Goal: Information Seeking & Learning: Check status

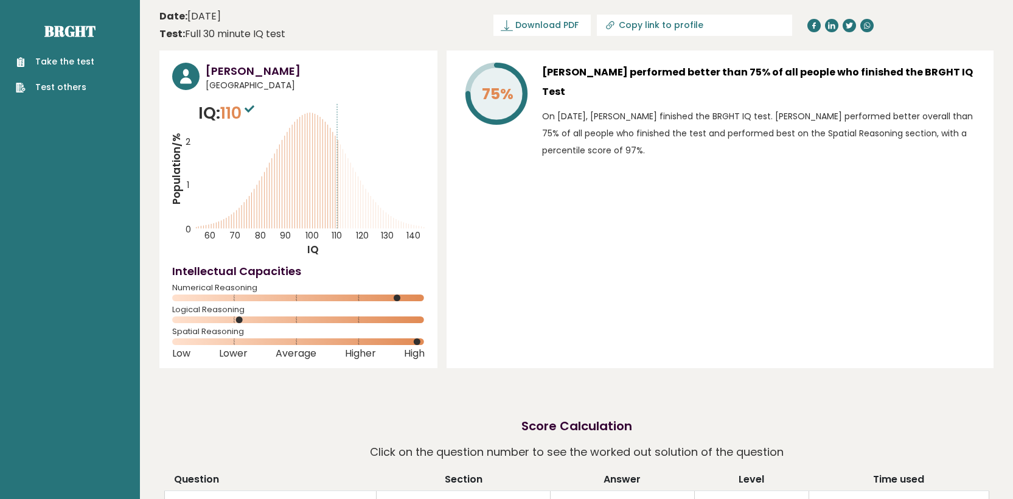
click at [574, 234] on div "75% Ali Talib performed better than 75% of all people who finished the BRGHT IQ…" at bounding box center [720, 209] width 547 height 318
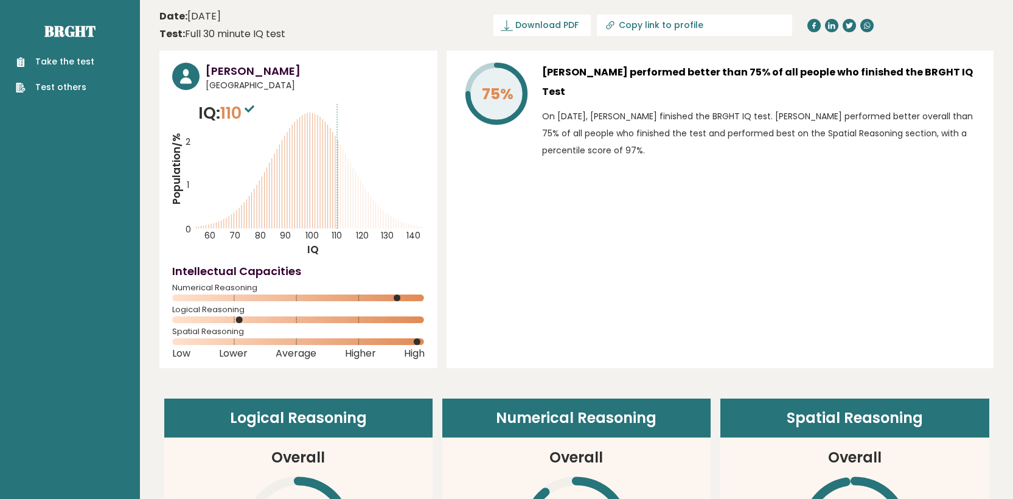
click at [295, 121] on icon "Population/% IQ 0 1 2 60 70 80 90 100 110 120 130 140" at bounding box center [298, 179] width 252 height 156
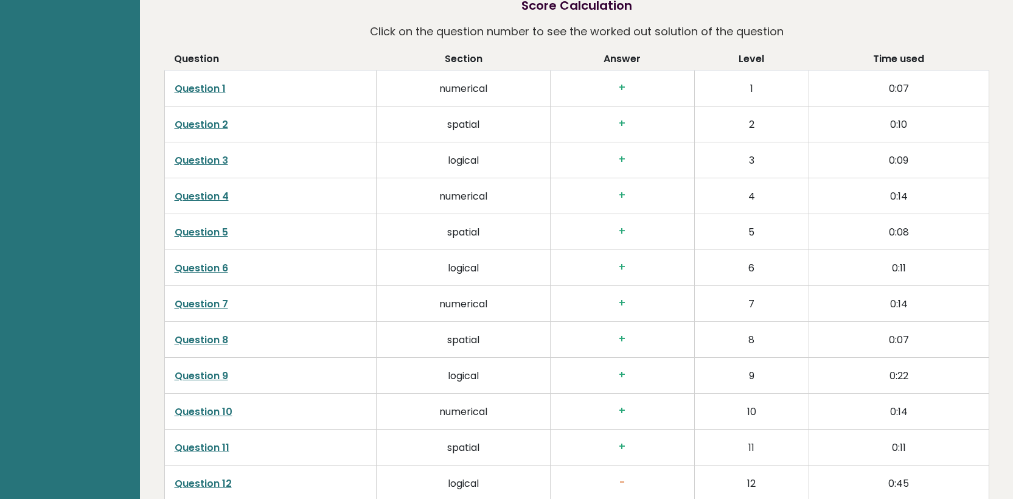
scroll to position [928, 0]
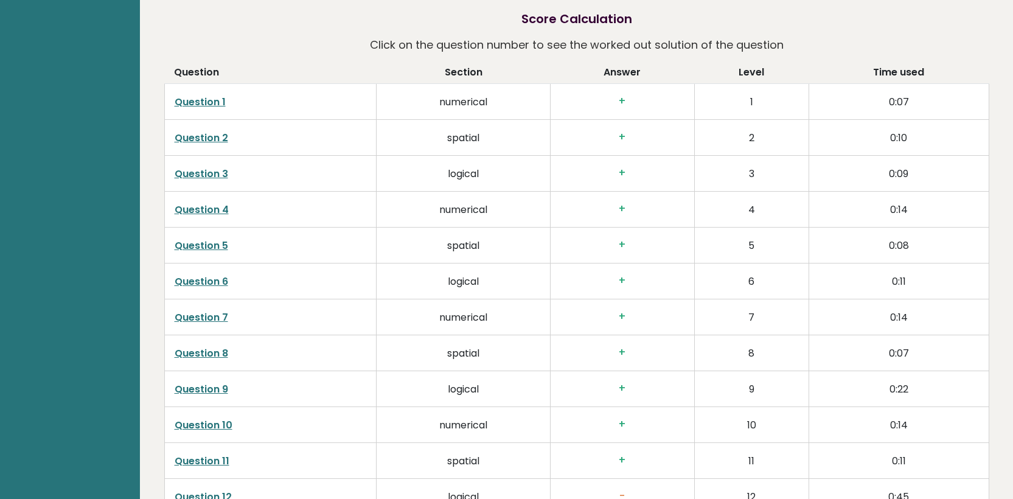
click at [205, 99] on link "Question 1" at bounding box center [200, 102] width 51 height 14
click at [205, 136] on link "Question 2" at bounding box center [202, 138] width 54 height 14
click at [201, 172] on link "Question 3" at bounding box center [202, 174] width 54 height 14
click at [210, 209] on link "Question 4" at bounding box center [202, 210] width 54 height 14
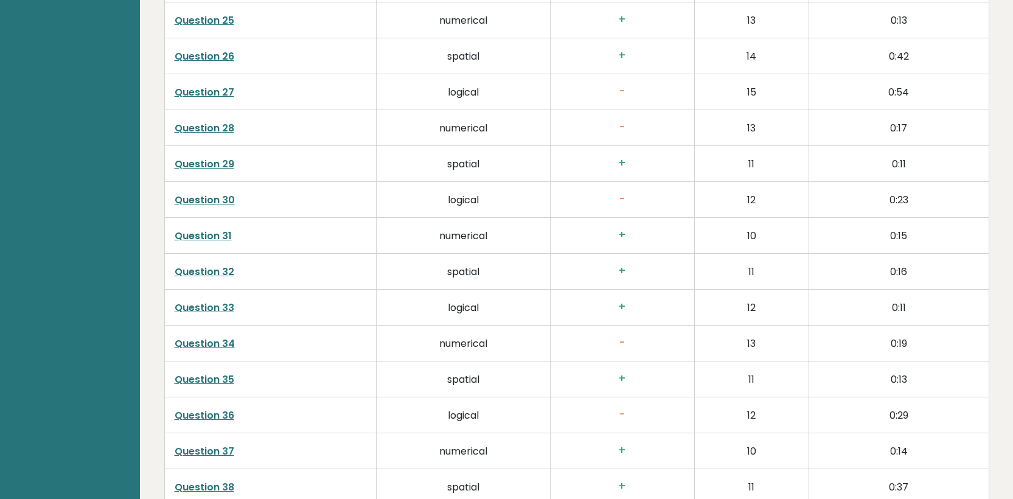
scroll to position [2119, 0]
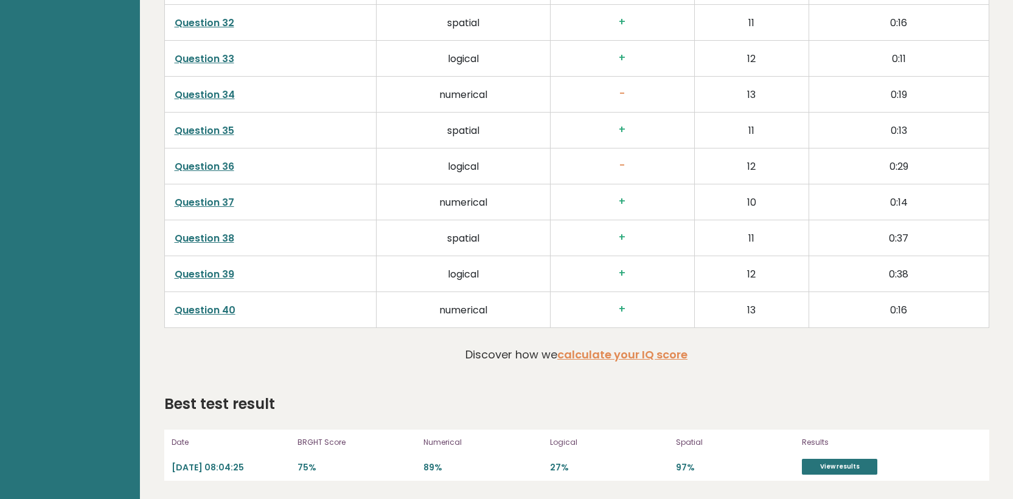
click at [226, 313] on link "Question 40" at bounding box center [205, 310] width 61 height 14
click at [207, 271] on link "Question 39" at bounding box center [205, 274] width 60 height 14
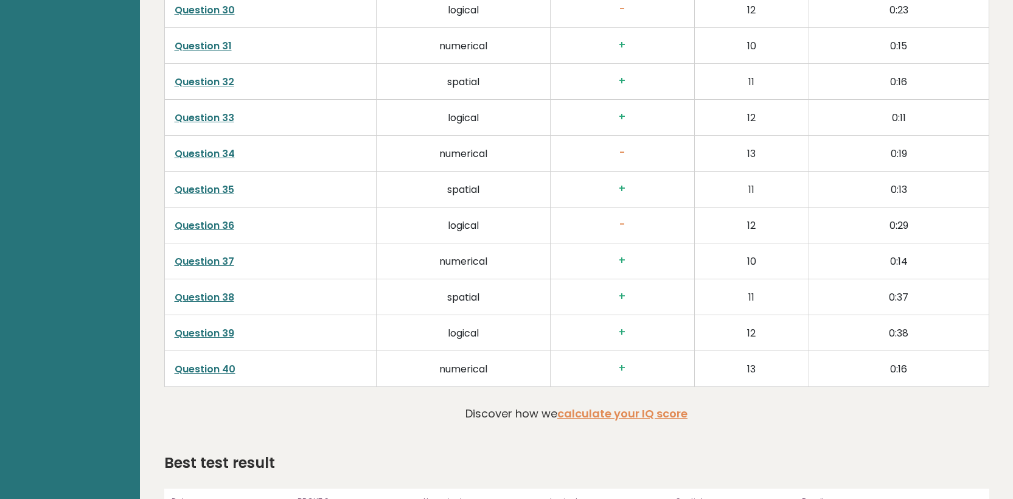
scroll to position [2049, 0]
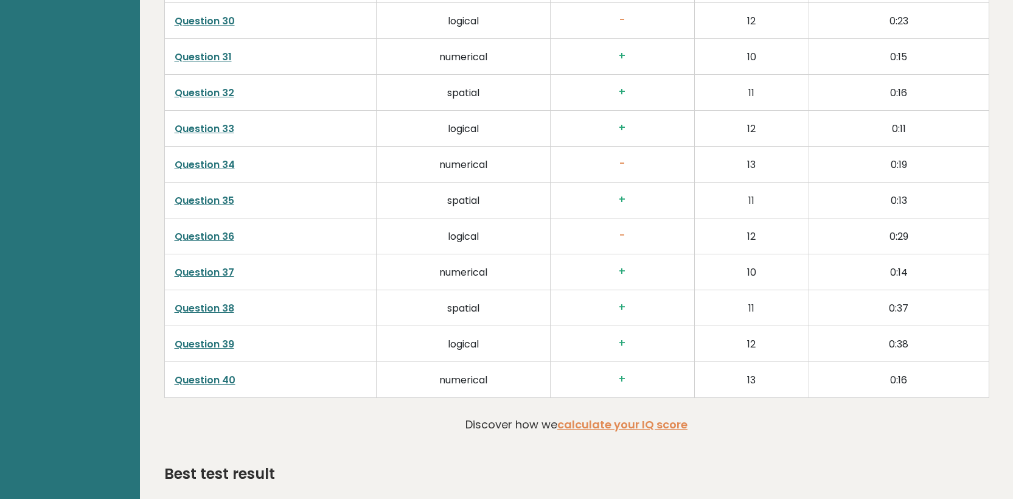
click at [214, 195] on link "Question 35" at bounding box center [205, 200] width 60 height 14
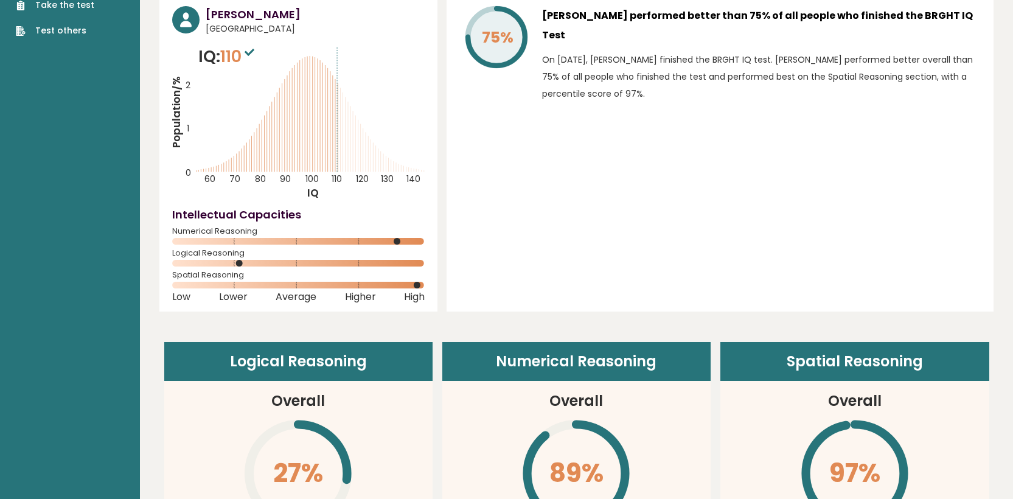
scroll to position [0, 0]
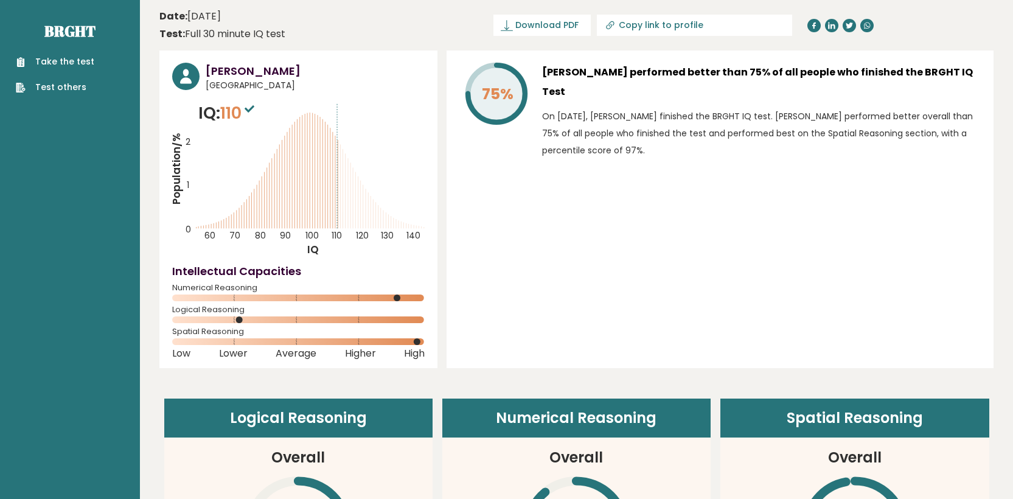
click at [248, 106] on sup at bounding box center [250, 108] width 16 height 17
click at [254, 109] on icon at bounding box center [250, 108] width 10 height 7
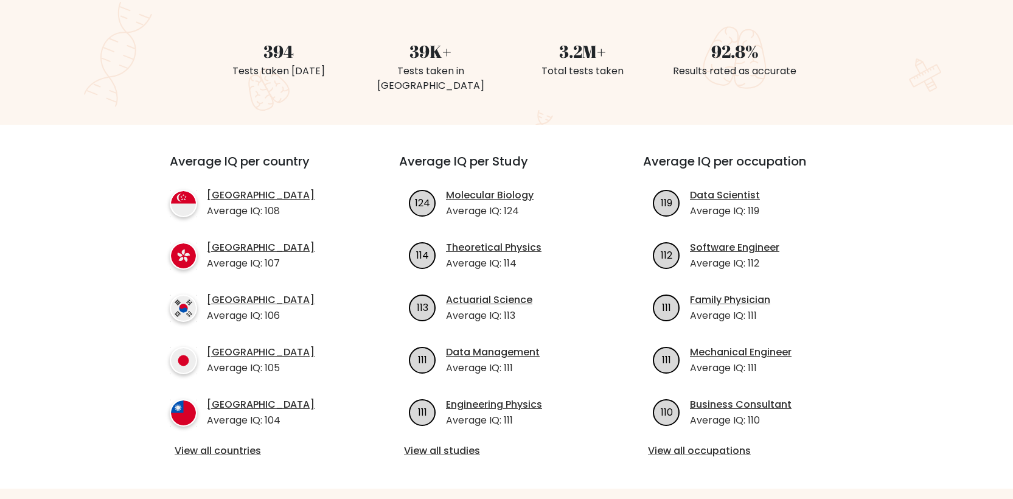
scroll to position [328, 0]
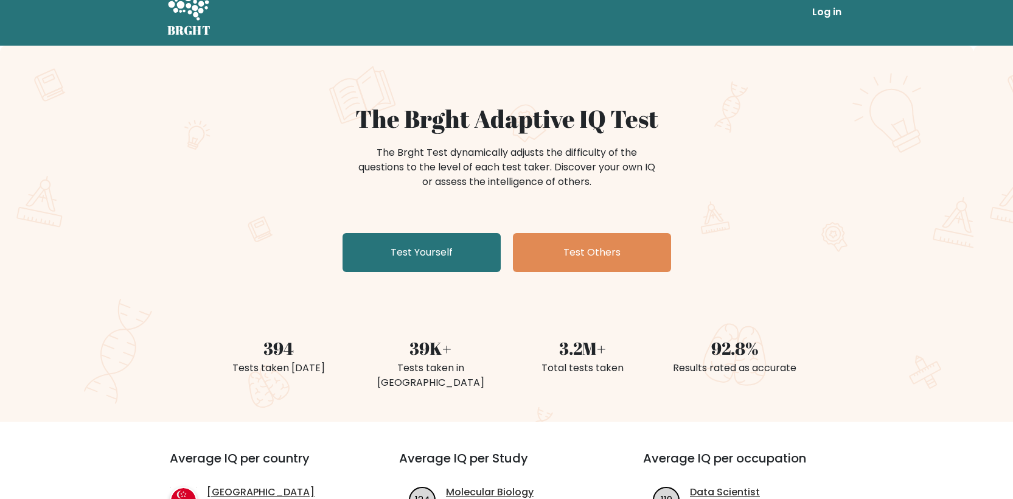
scroll to position [0, 0]
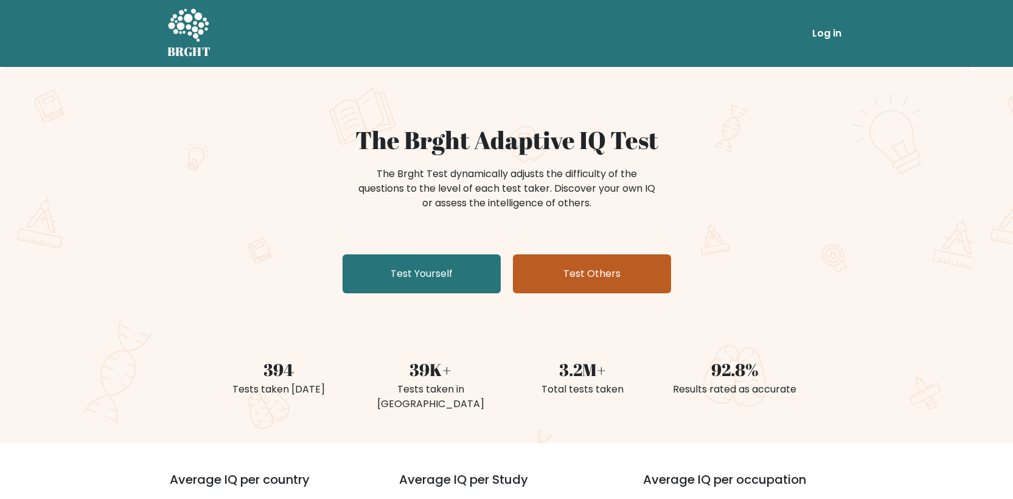
click at [622, 260] on link "Test Others" at bounding box center [592, 273] width 158 height 39
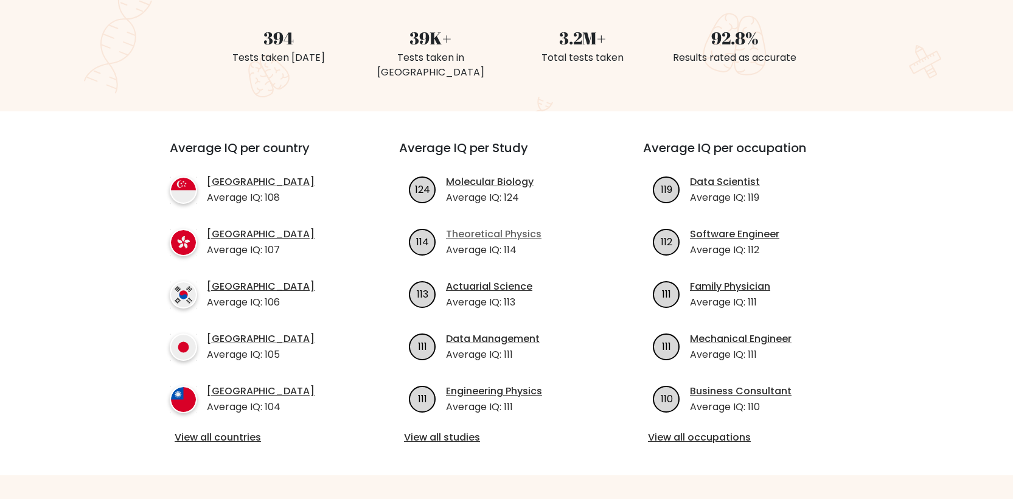
scroll to position [362, 0]
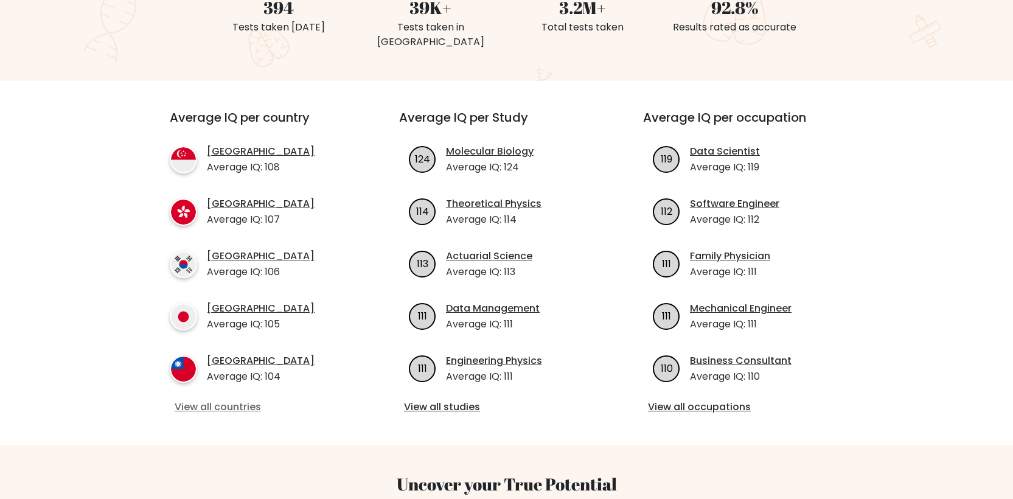
click at [224, 400] on link "View all countries" at bounding box center [263, 407] width 176 height 15
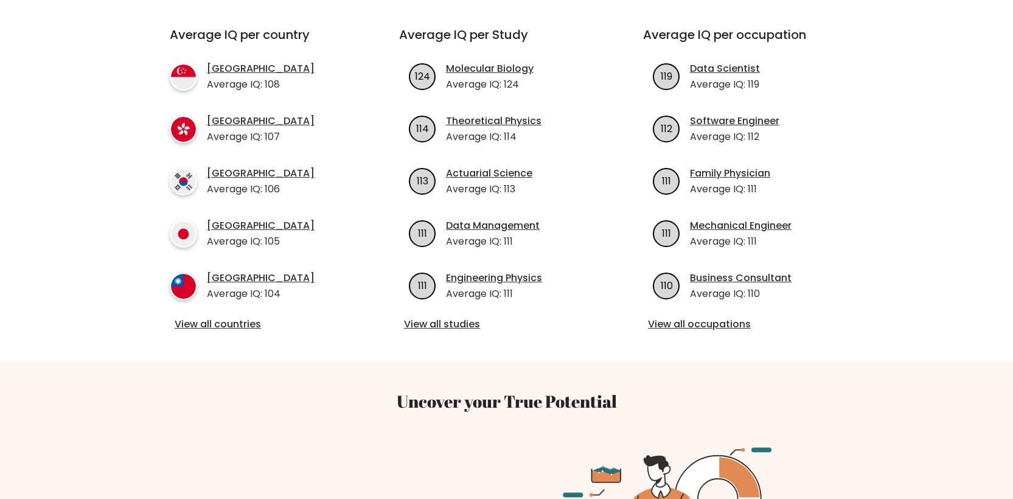
scroll to position [324, 0]
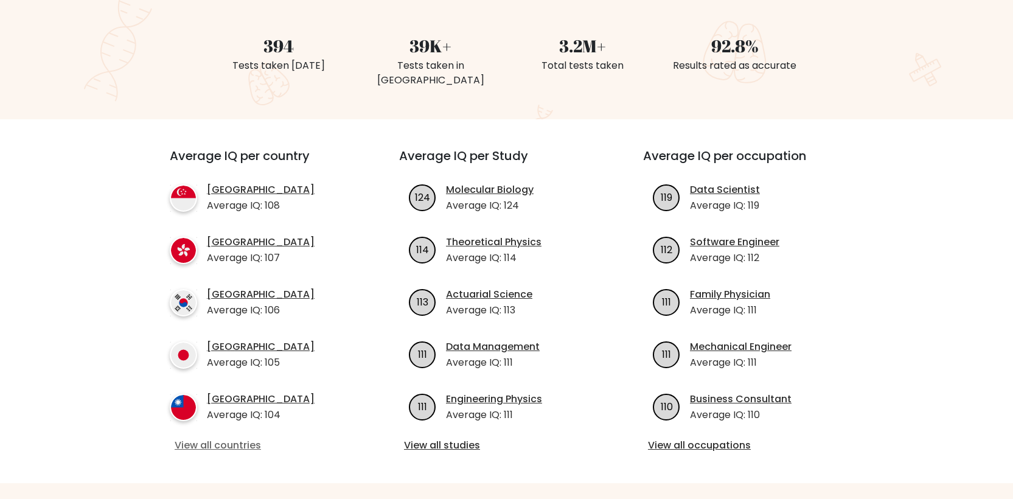
click at [214, 438] on link "View all countries" at bounding box center [263, 445] width 176 height 15
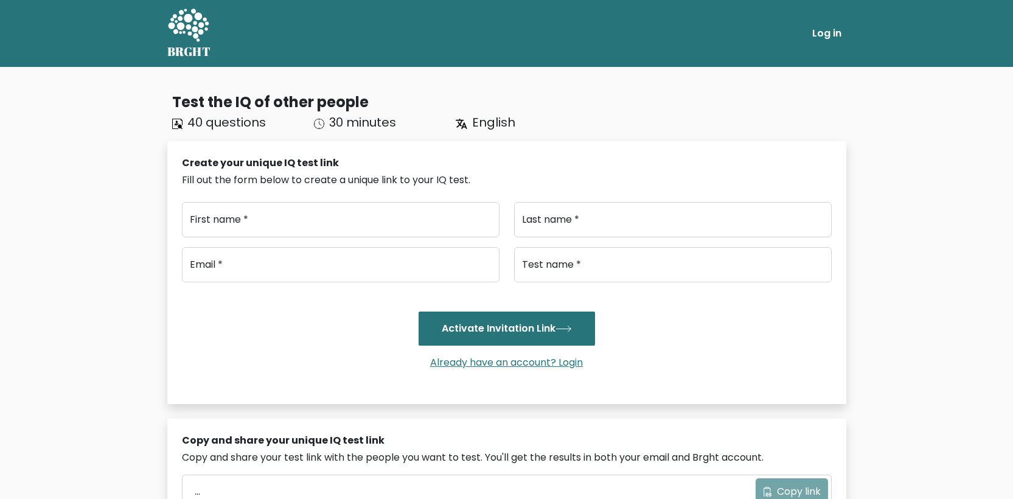
click at [597, 94] on div "Test the IQ of other people" at bounding box center [509, 102] width 674 height 22
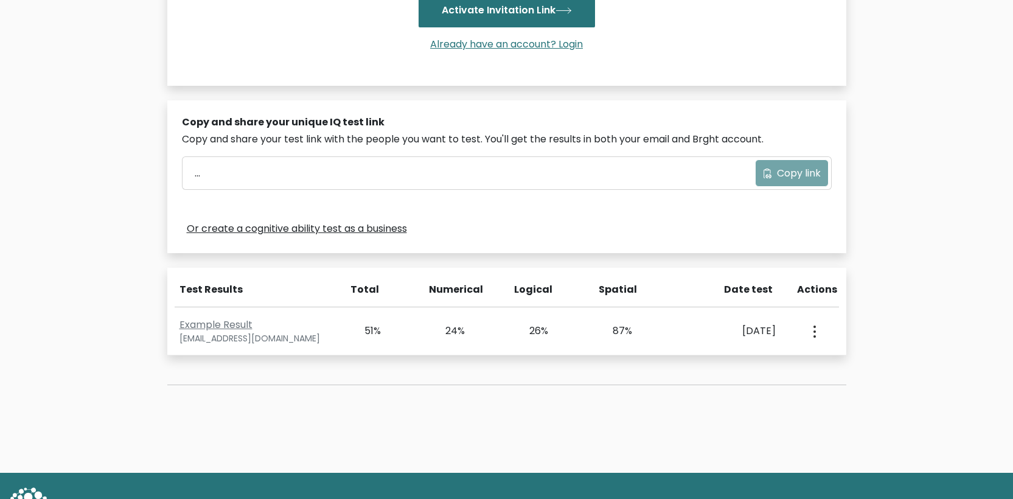
scroll to position [257, 0]
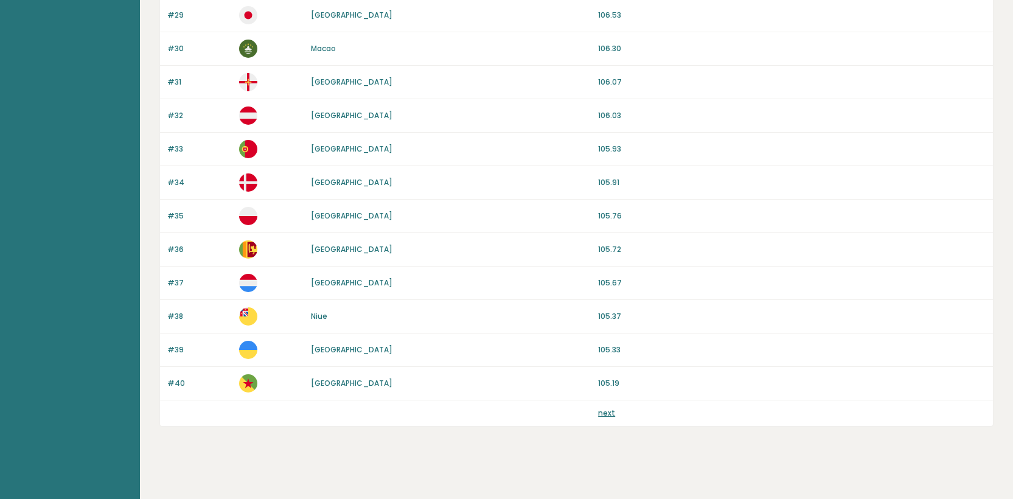
scroll to position [1081, 0]
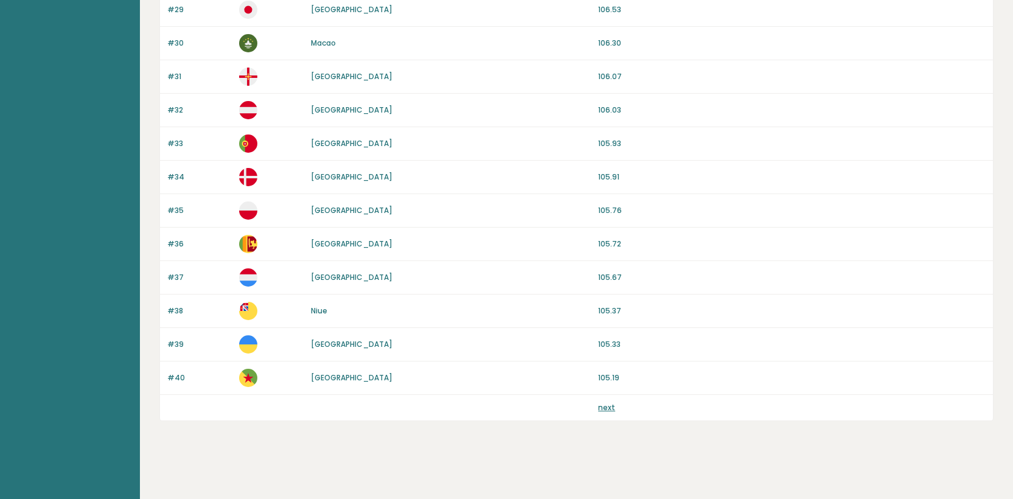
click at [604, 407] on link "next" at bounding box center [606, 407] width 17 height 10
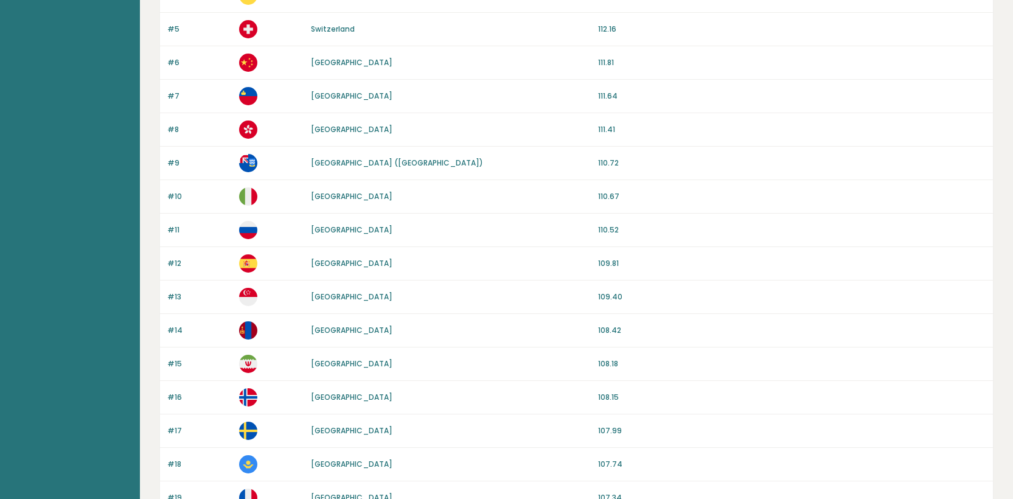
scroll to position [0, 0]
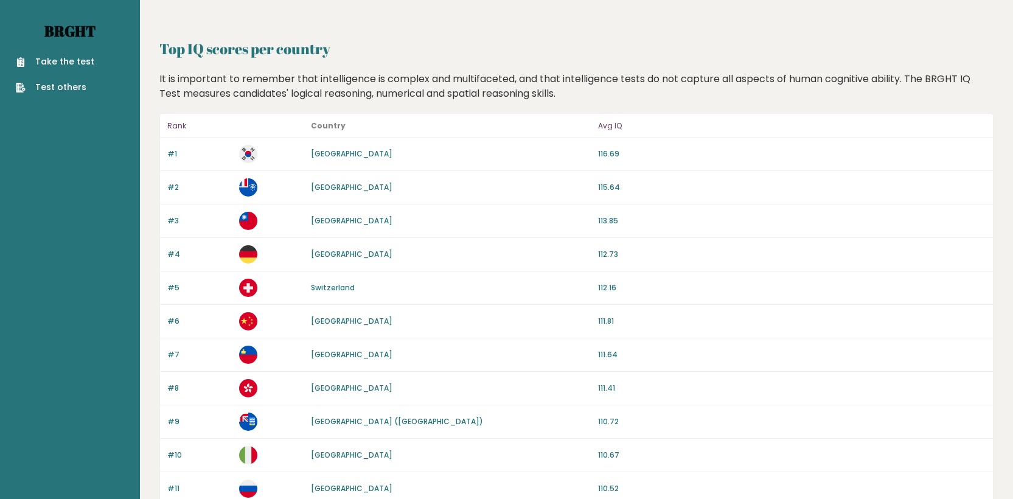
click at [61, 31] on link "Brght" at bounding box center [69, 30] width 51 height 19
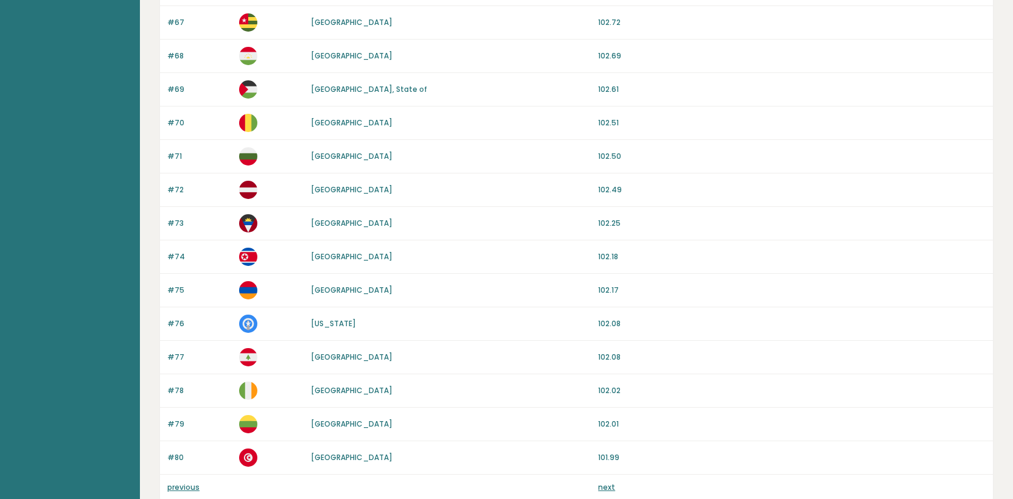
scroll to position [1047, 0]
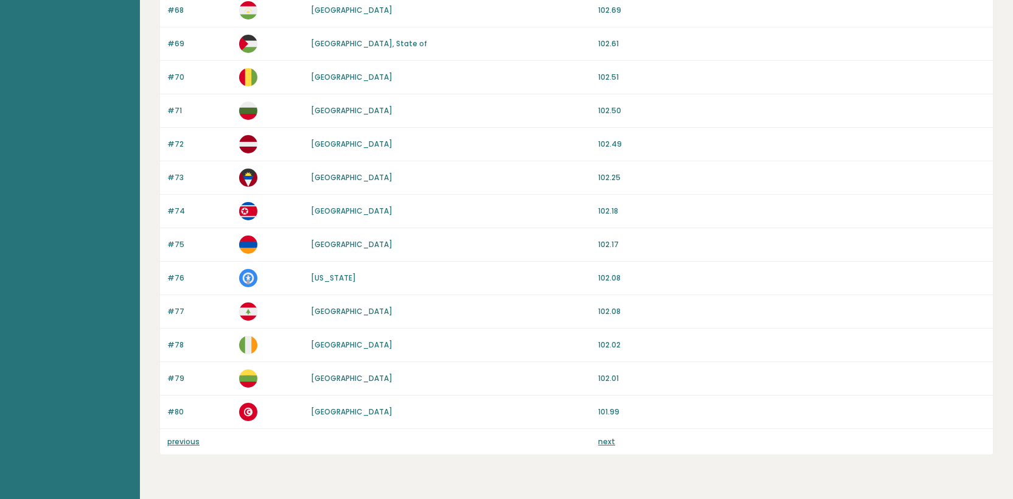
click at [611, 442] on link "next" at bounding box center [606, 441] width 17 height 10
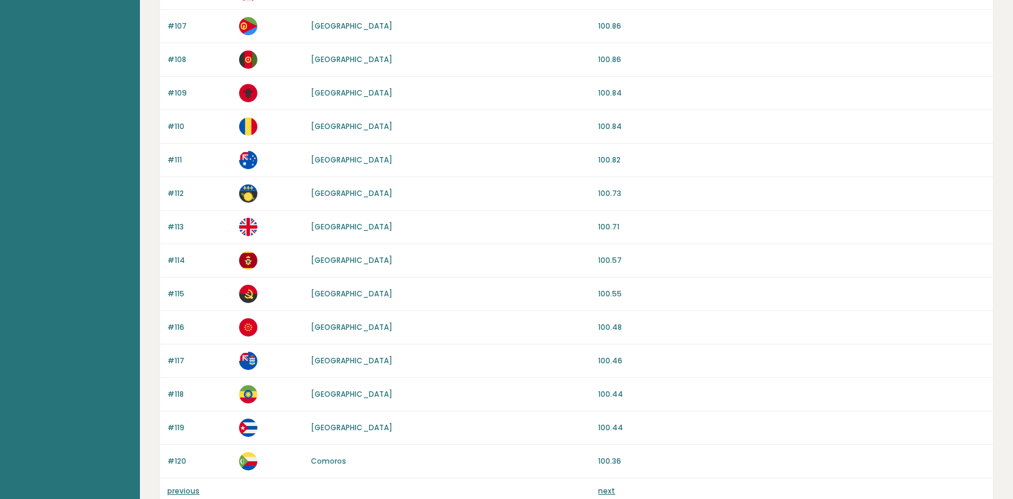
scroll to position [1081, 0]
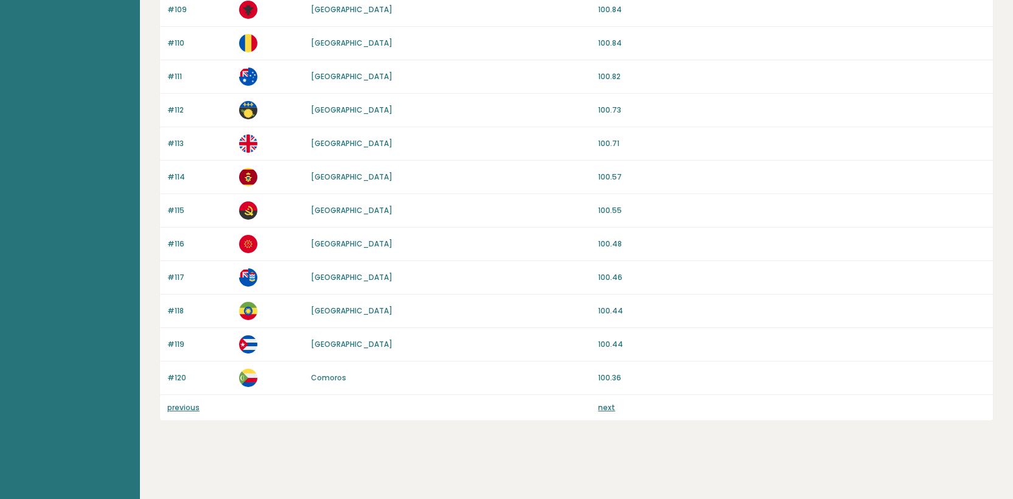
click at [600, 406] on link "next" at bounding box center [606, 407] width 17 height 10
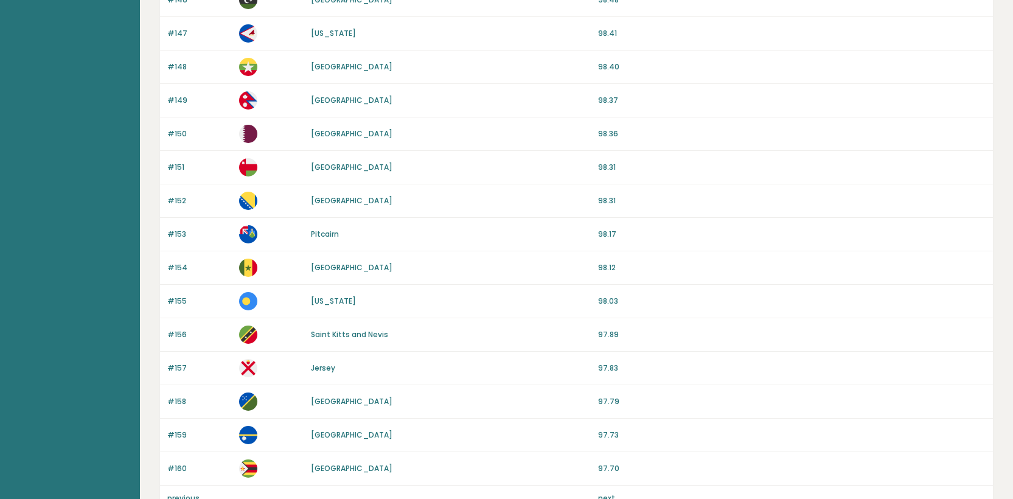
scroll to position [1081, 0]
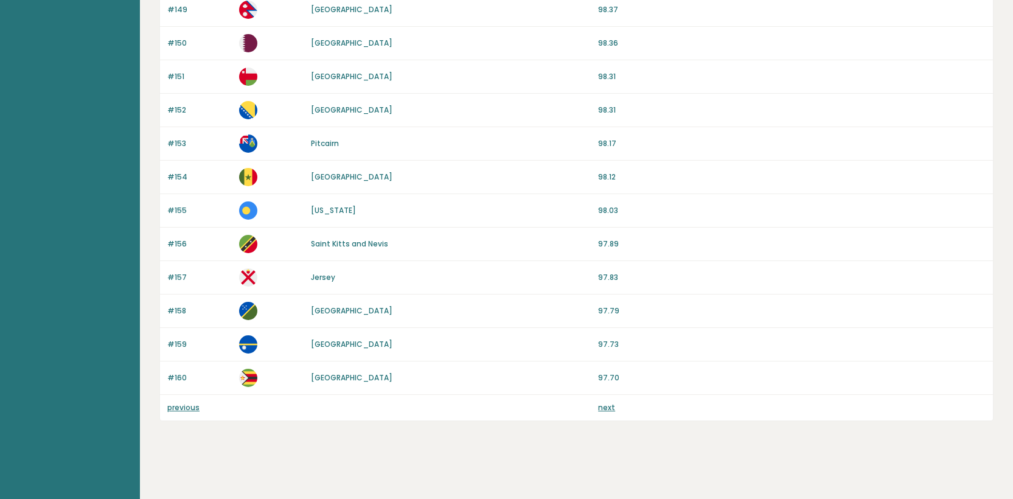
click at [605, 400] on div "previous next" at bounding box center [576, 408] width 833 height 26
click at [606, 403] on link "next" at bounding box center [606, 407] width 17 height 10
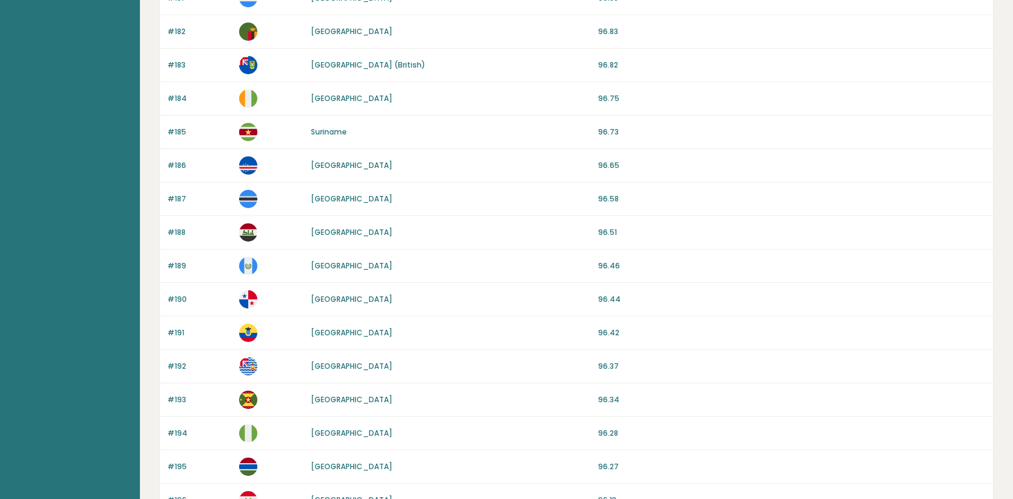
scroll to position [1081, 0]
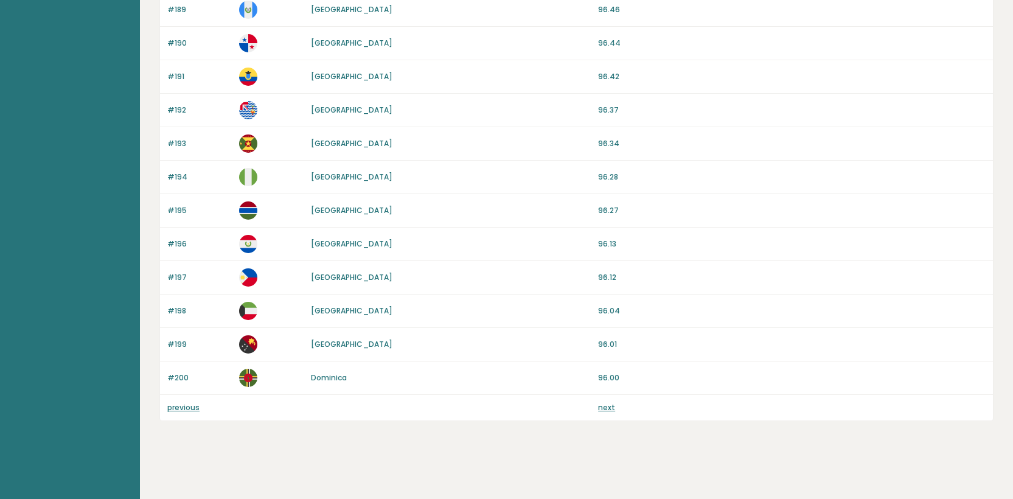
click at [613, 406] on link "next" at bounding box center [606, 407] width 17 height 10
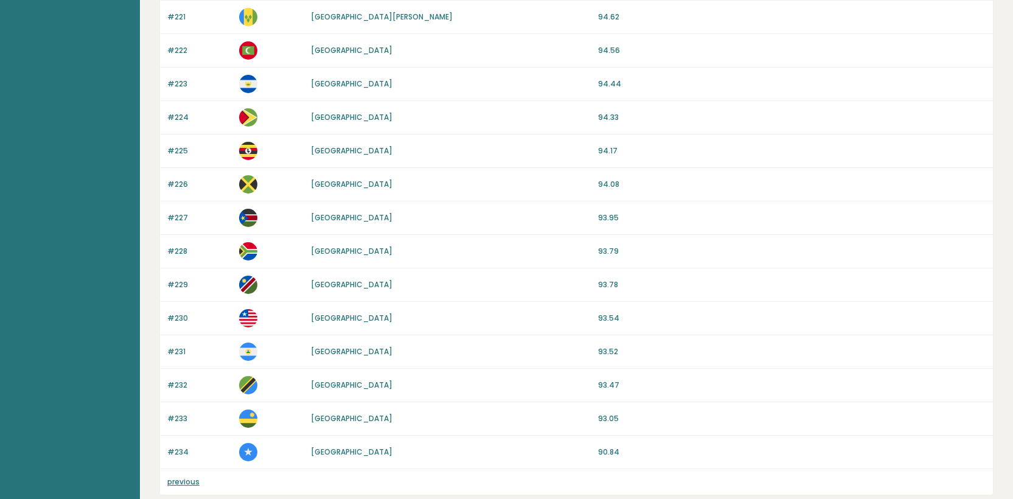
scroll to position [880, 0]
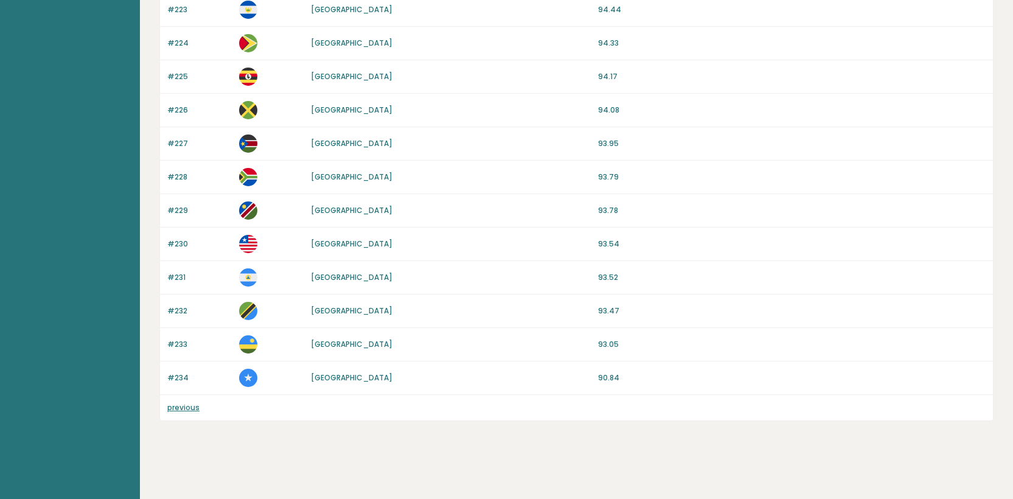
click at [189, 407] on link "previous" at bounding box center [183, 407] width 32 height 10
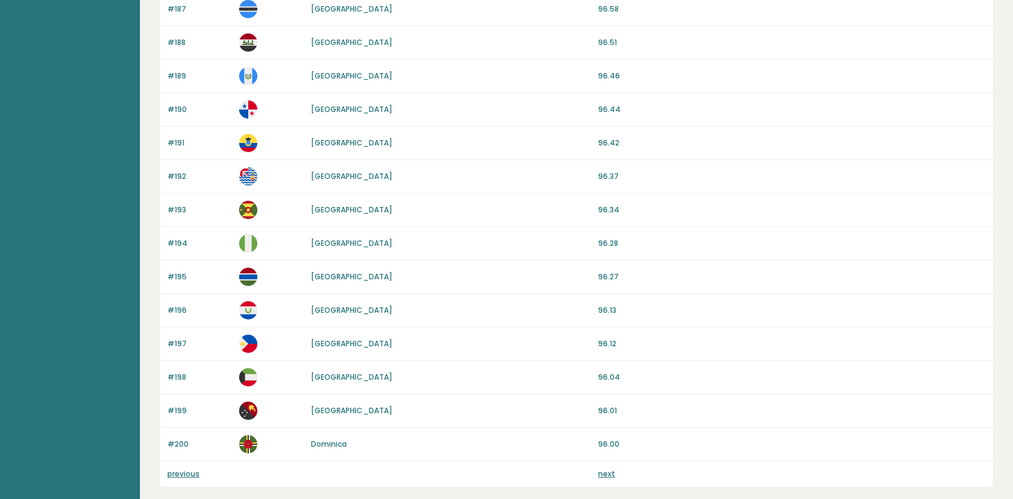
scroll to position [1081, 0]
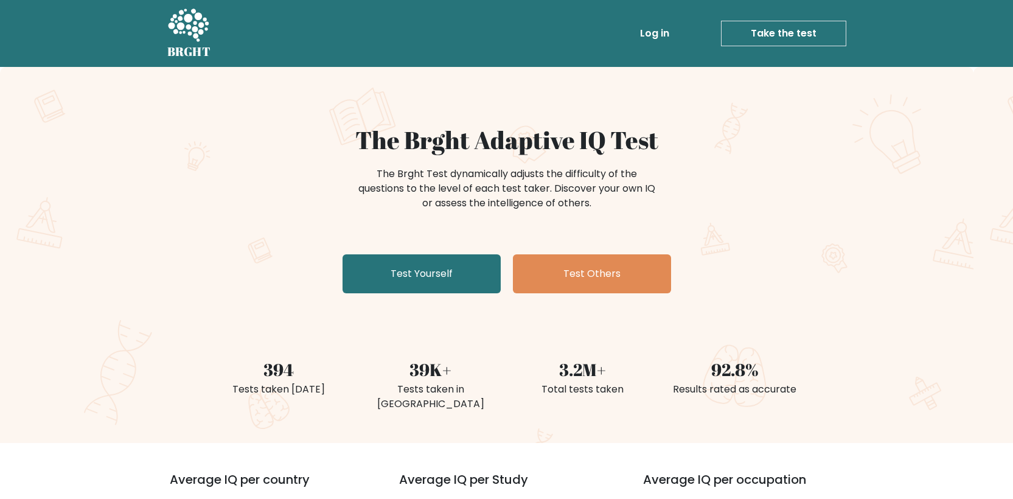
scroll to position [324, 0]
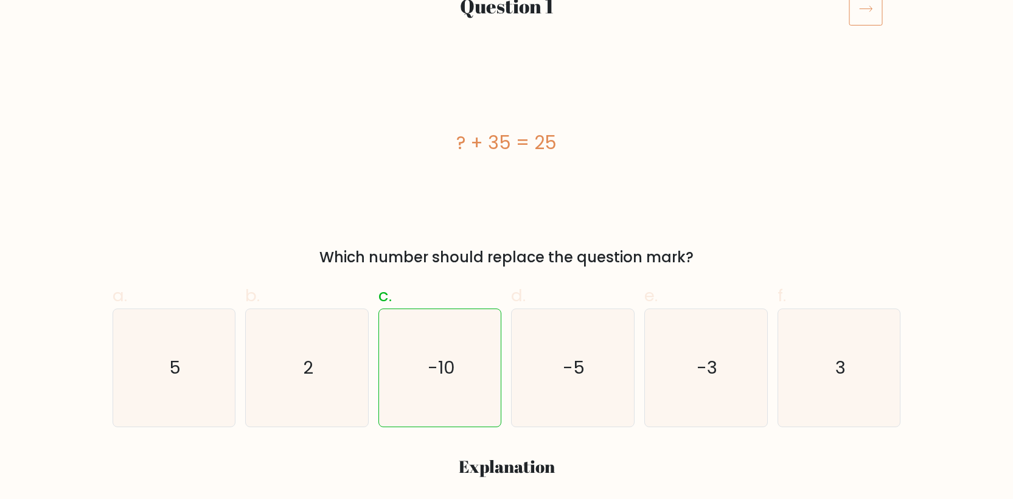
scroll to position [164, 0]
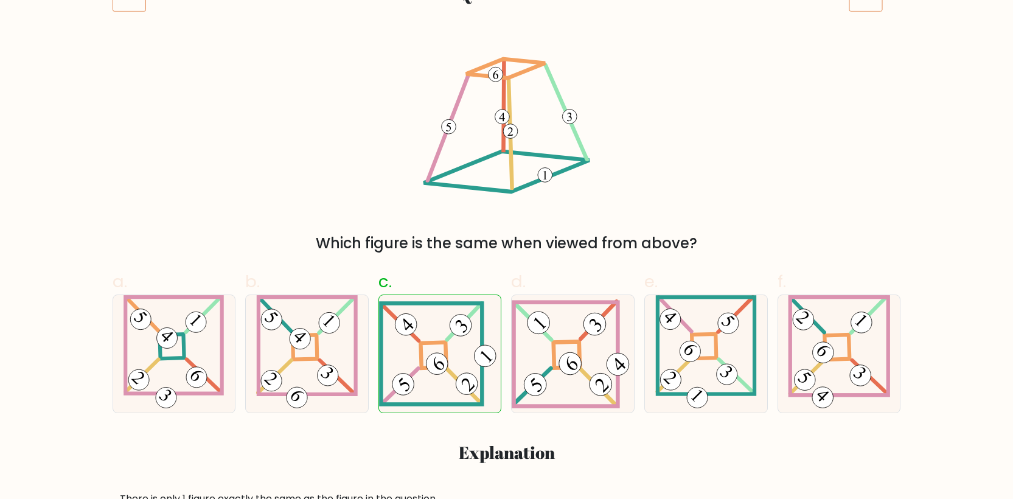
scroll to position [182, 0]
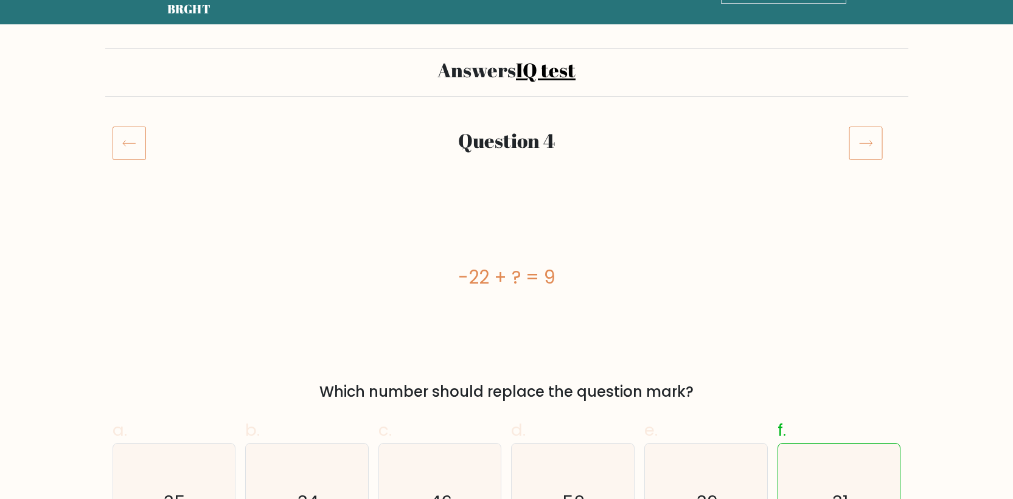
scroll to position [4, 0]
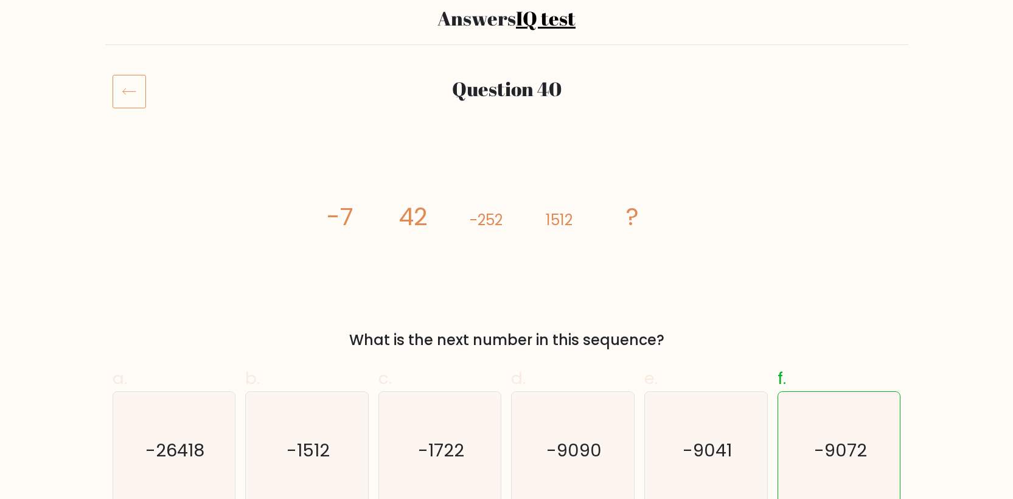
scroll to position [93, 0]
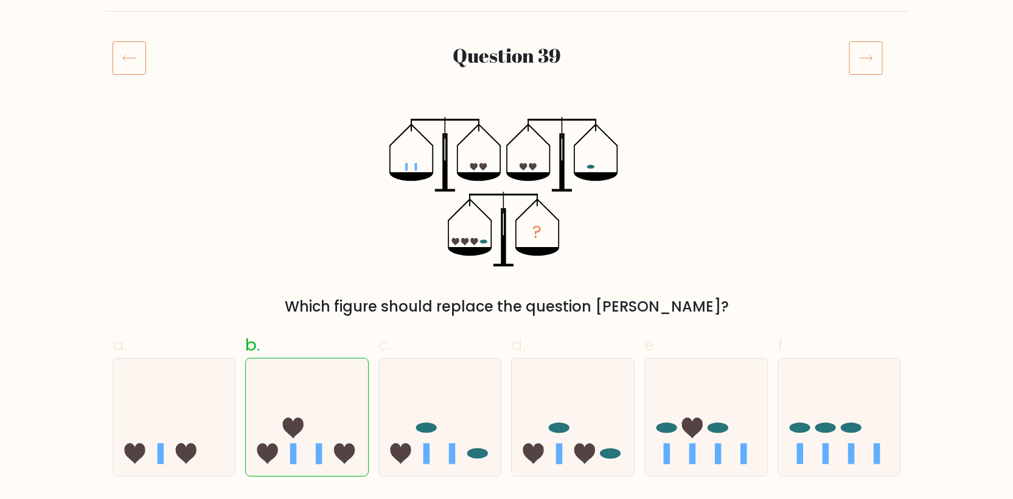
scroll to position [159, 0]
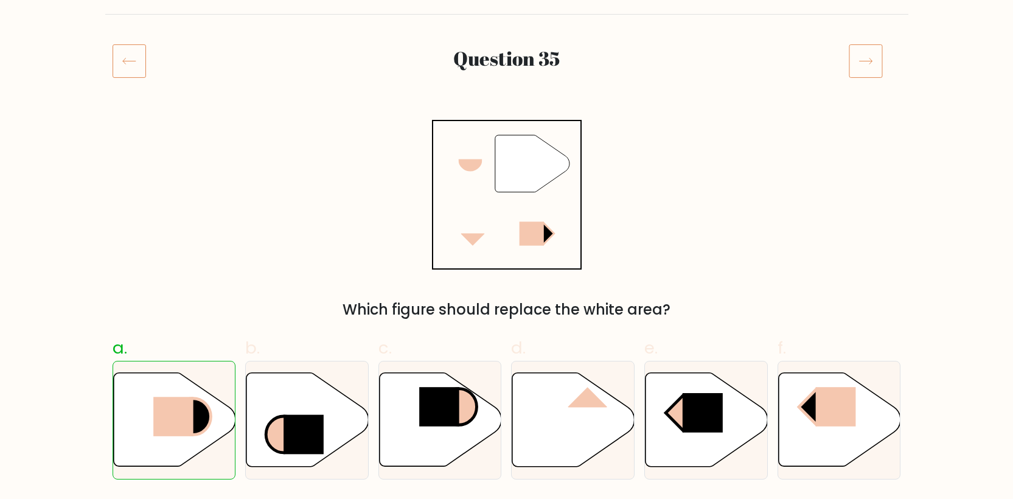
scroll to position [127, 0]
